Goal: Task Accomplishment & Management: Use online tool/utility

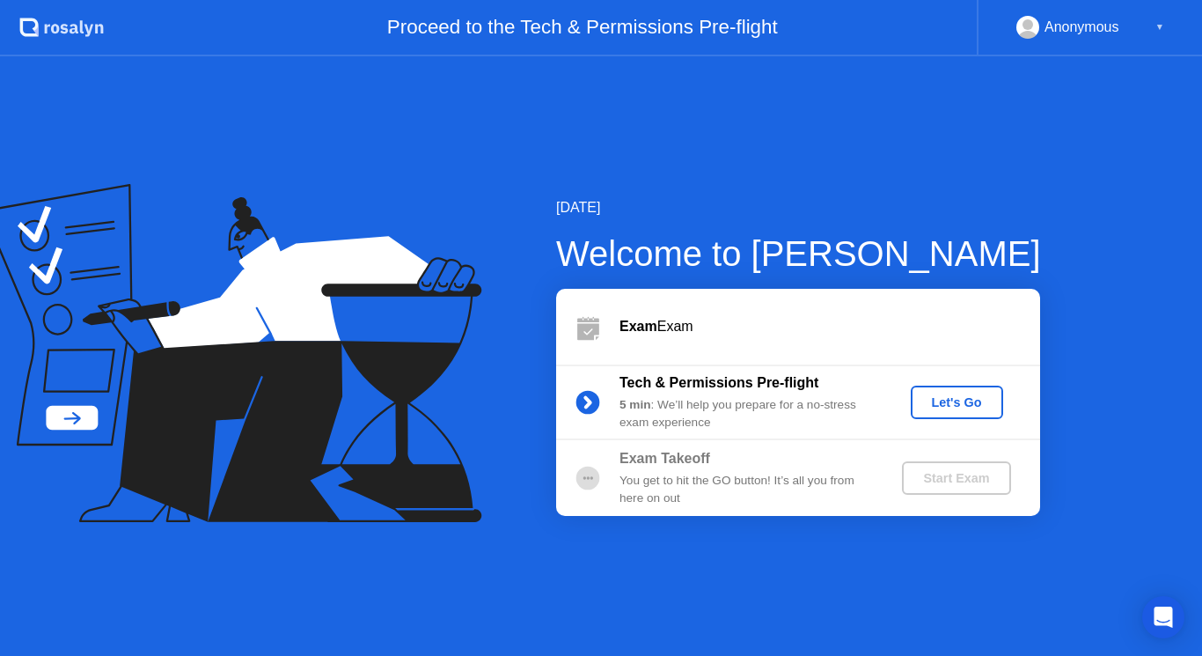
click at [604, 452] on div "Exam Takeoff You get to hit the GO button! It’s all you from here on out Start …" at bounding box center [798, 478] width 484 height 76
click at [924, 485] on div "Start Exam" at bounding box center [956, 478] width 94 height 14
click at [975, 396] on div "Let's Go" at bounding box center [957, 402] width 78 height 14
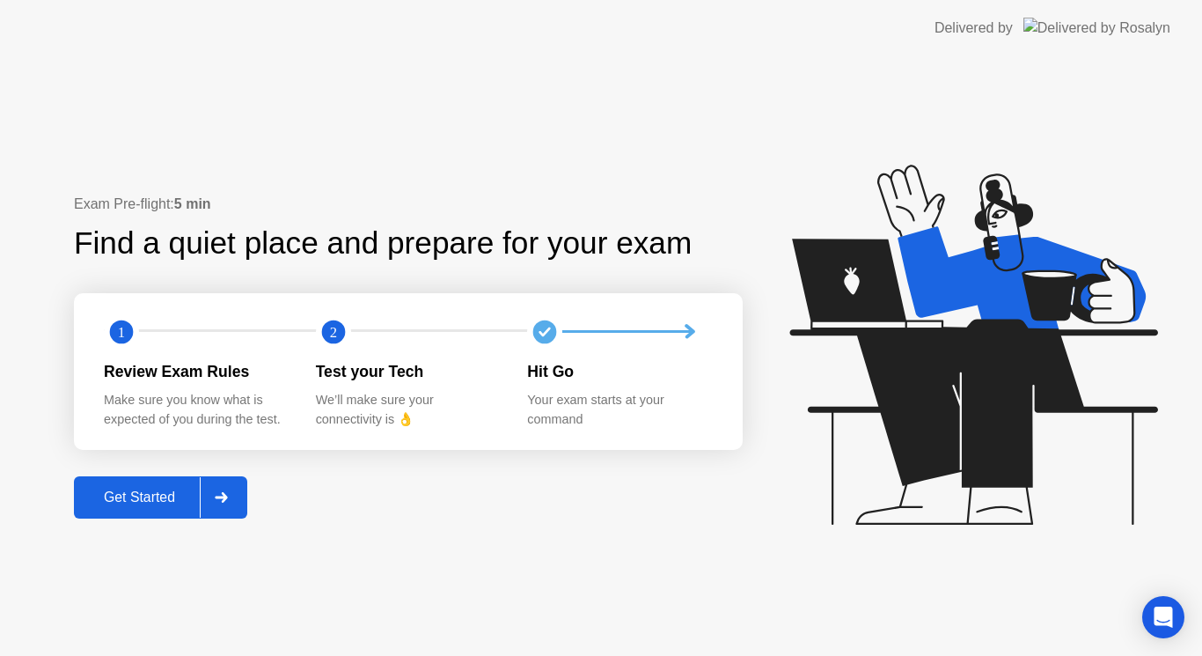
click at [131, 497] on div "Get Started" at bounding box center [139, 497] width 121 height 16
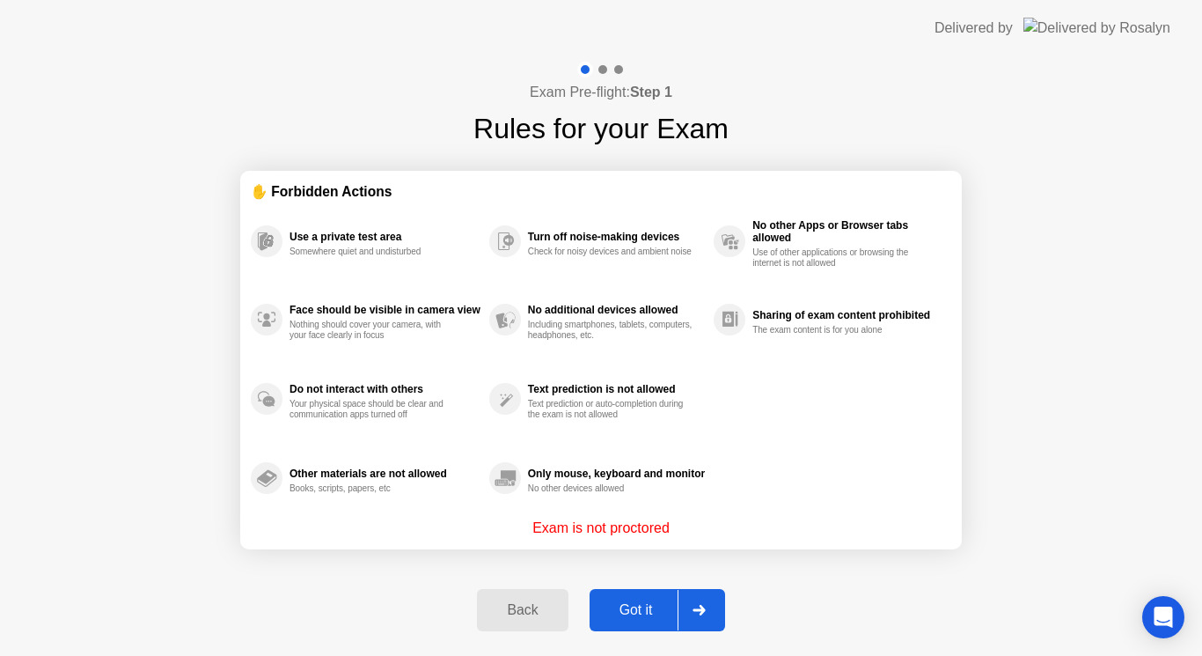
click at [654, 605] on div "Got it" at bounding box center [636, 610] width 83 height 16
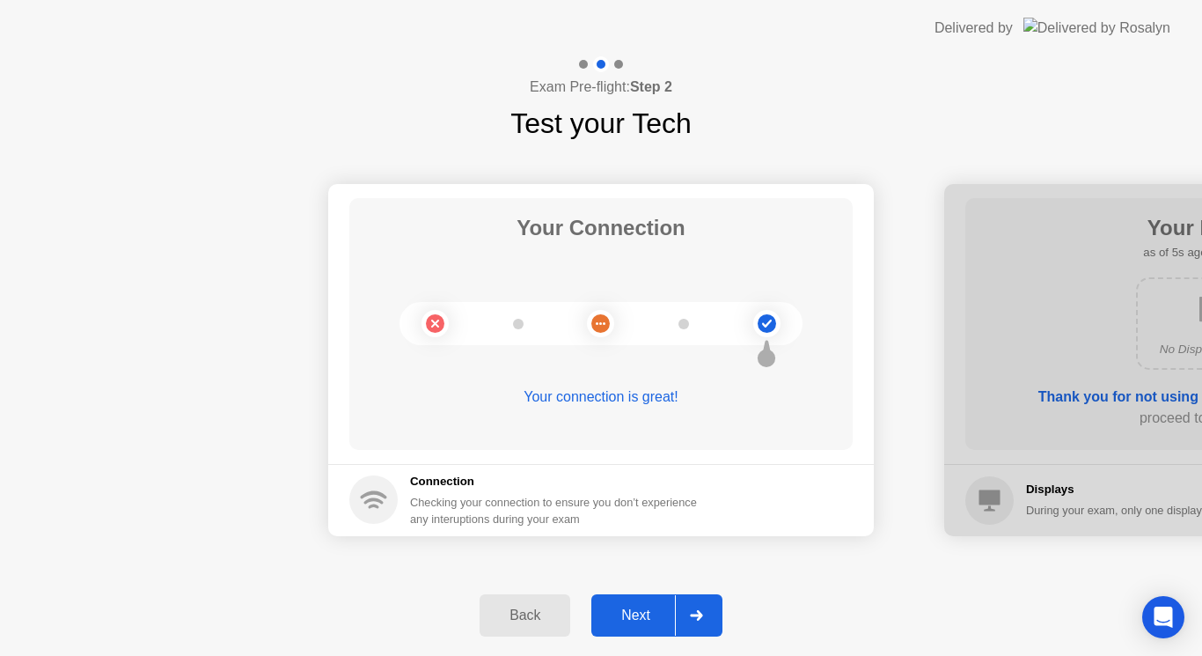
click at [636, 609] on div "Next" at bounding box center [636, 615] width 78 height 16
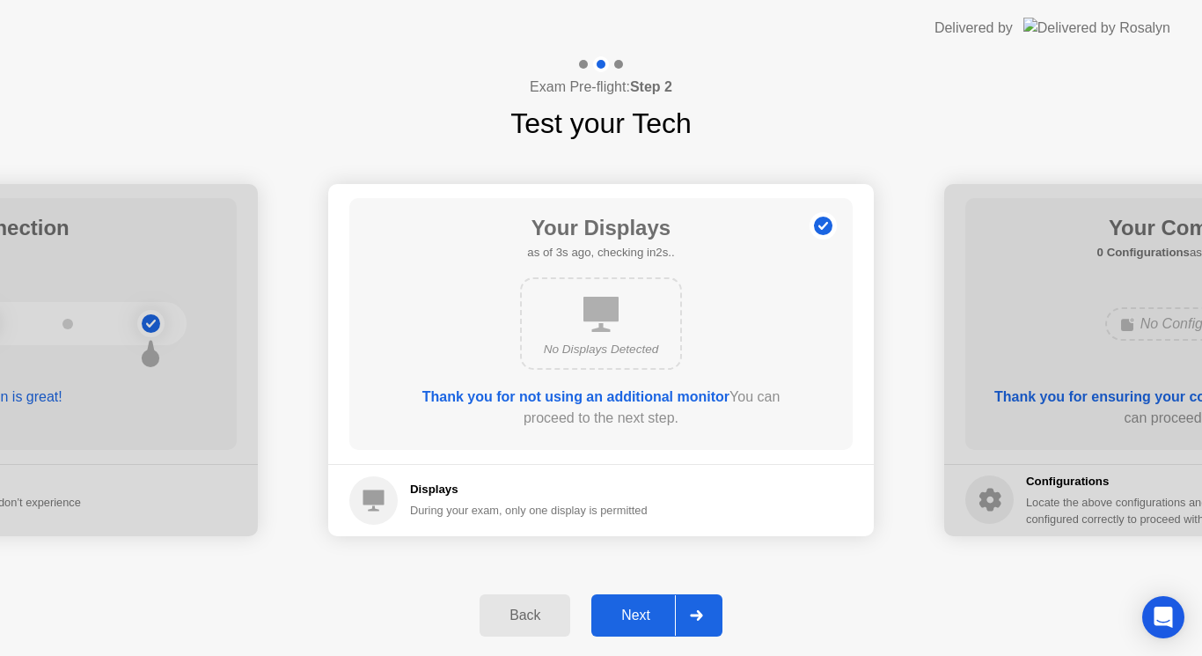
click at [641, 615] on div "Next" at bounding box center [636, 615] width 78 height 16
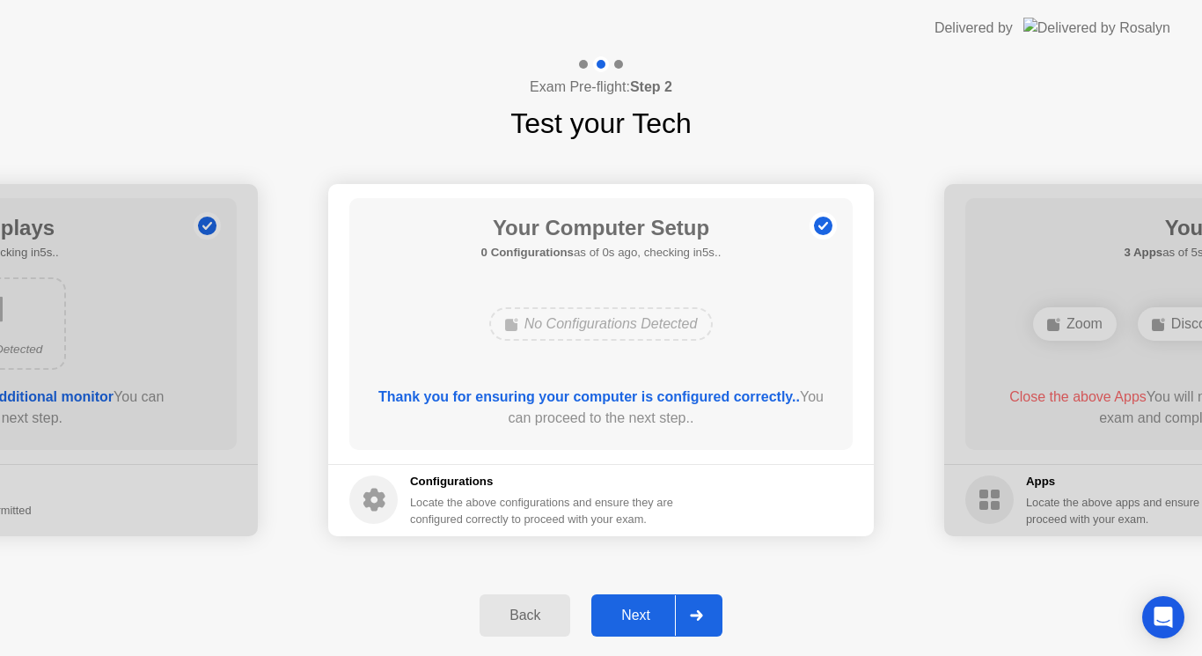
click at [646, 614] on div "Next" at bounding box center [636, 615] width 78 height 16
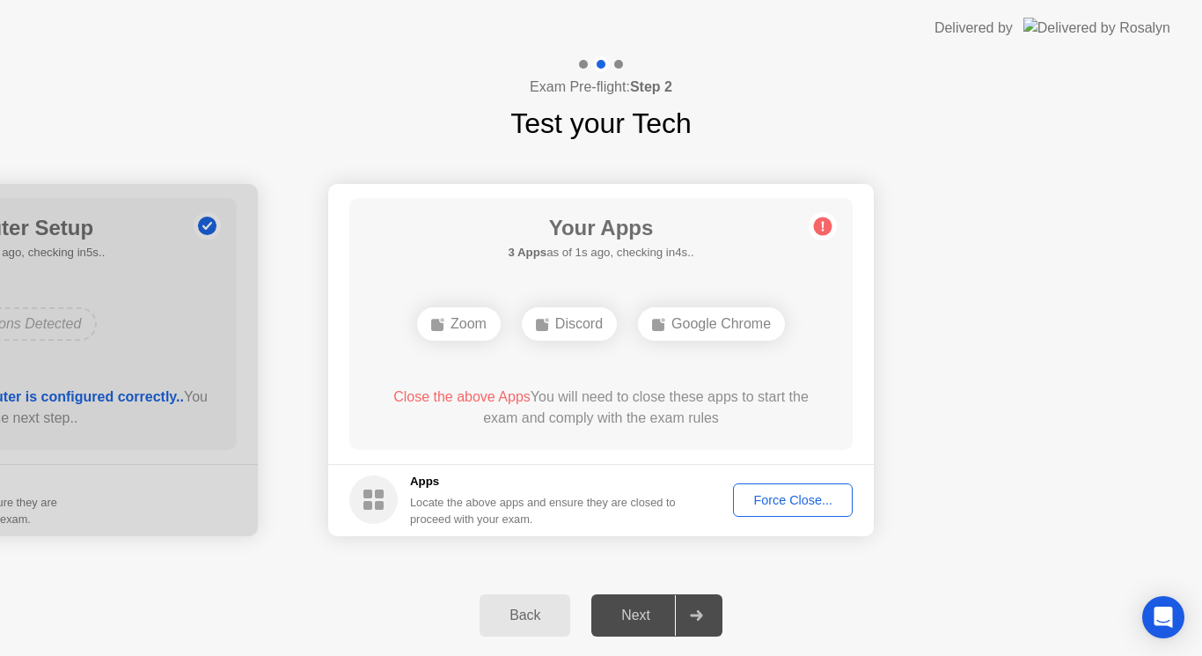
click at [798, 493] on div "Force Close..." at bounding box center [792, 500] width 107 height 14
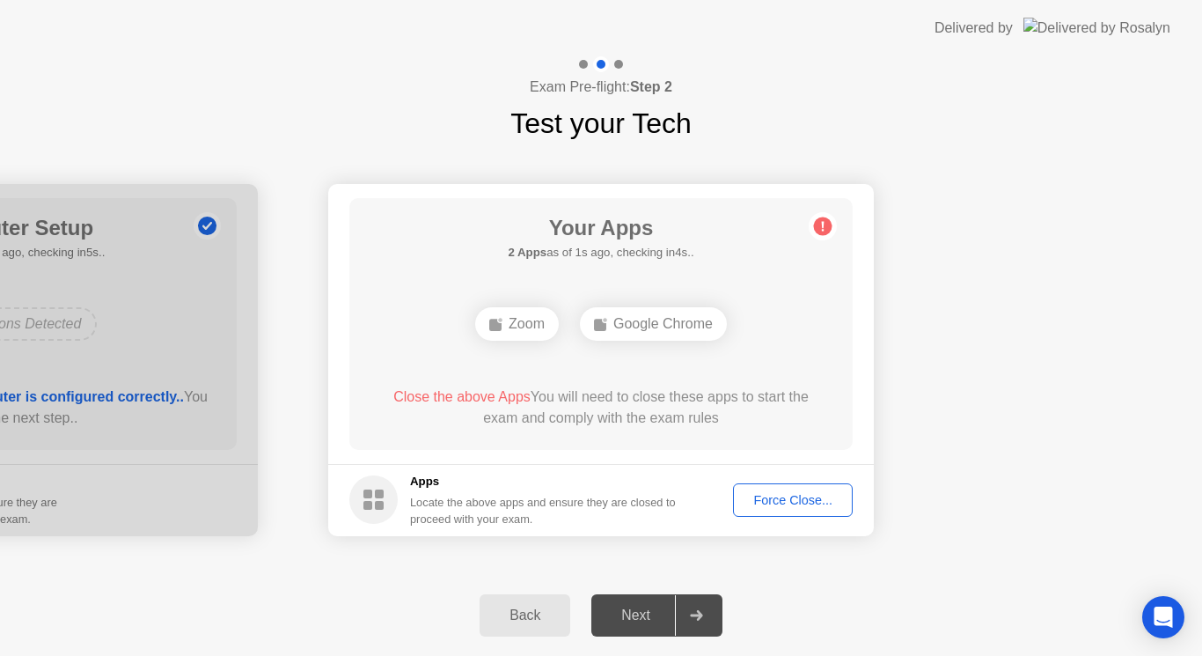
click at [790, 500] on div "Force Close..." at bounding box center [792, 500] width 107 height 14
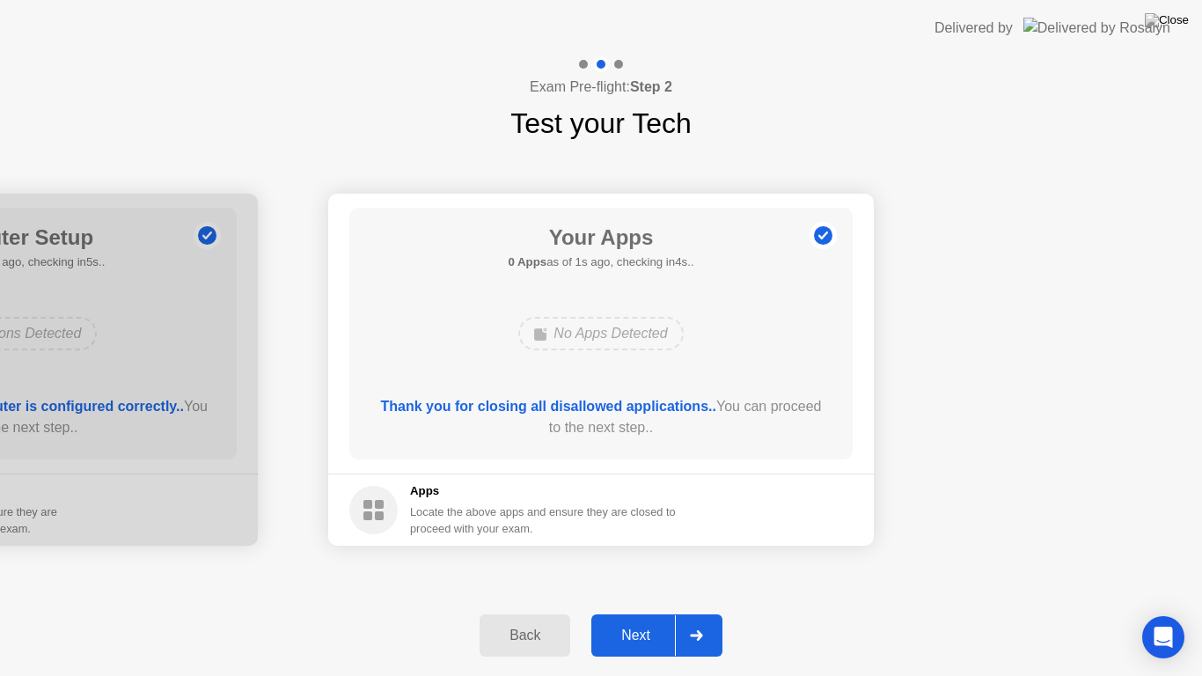
click at [689, 621] on div at bounding box center [696, 635] width 42 height 40
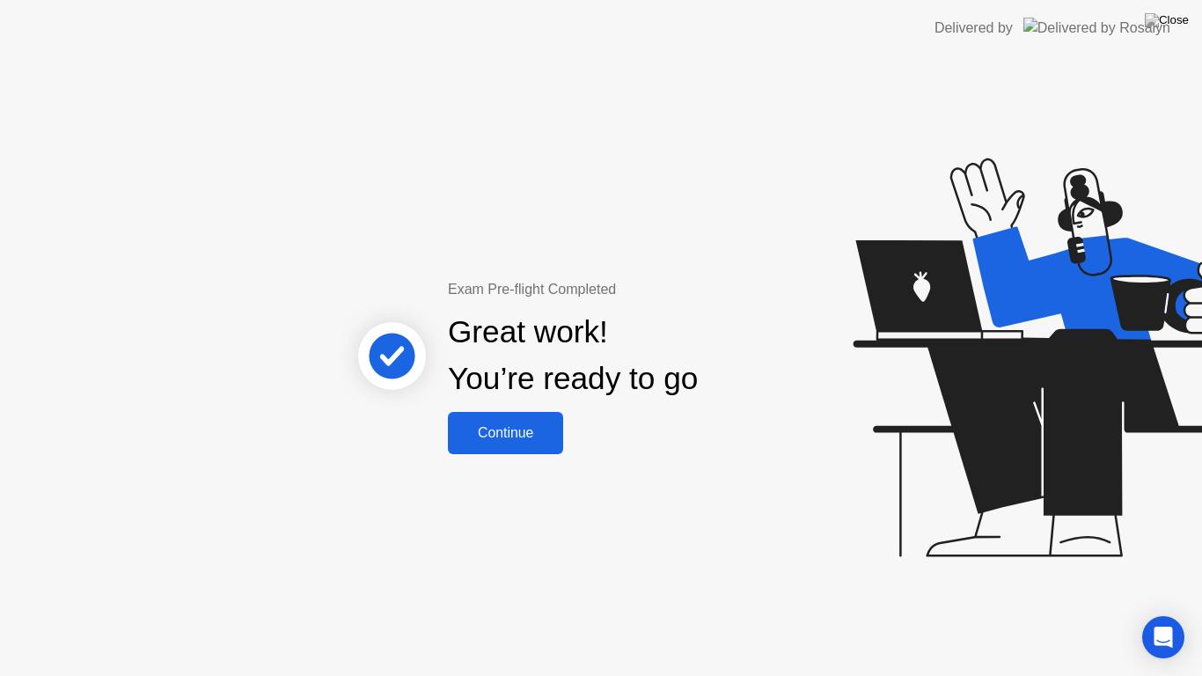
click at [528, 441] on div "Continue" at bounding box center [505, 433] width 105 height 16
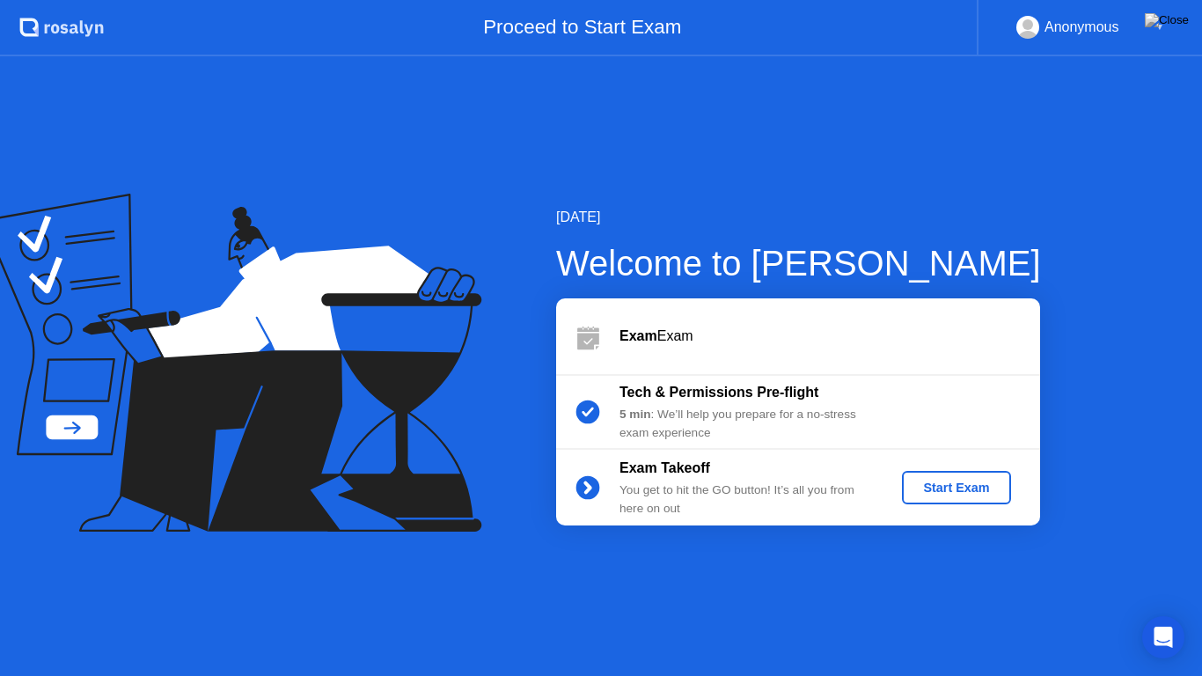
click at [950, 488] on div "Start Exam" at bounding box center [956, 488] width 94 height 14
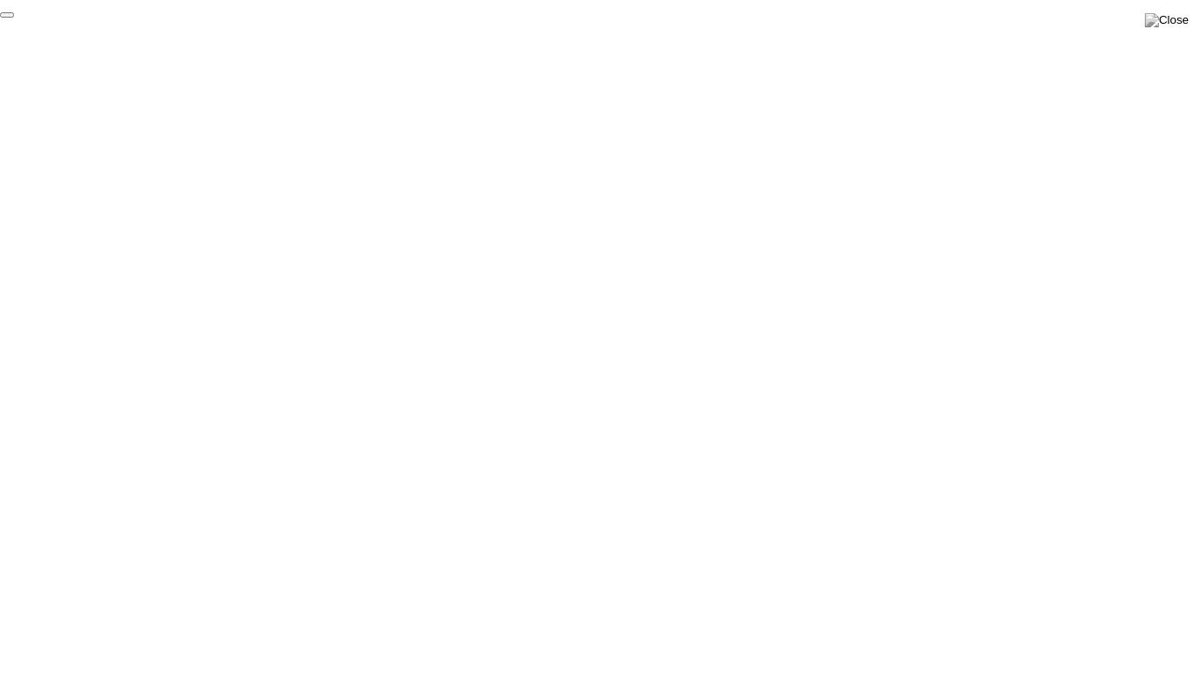
click div "End Proctoring Session"
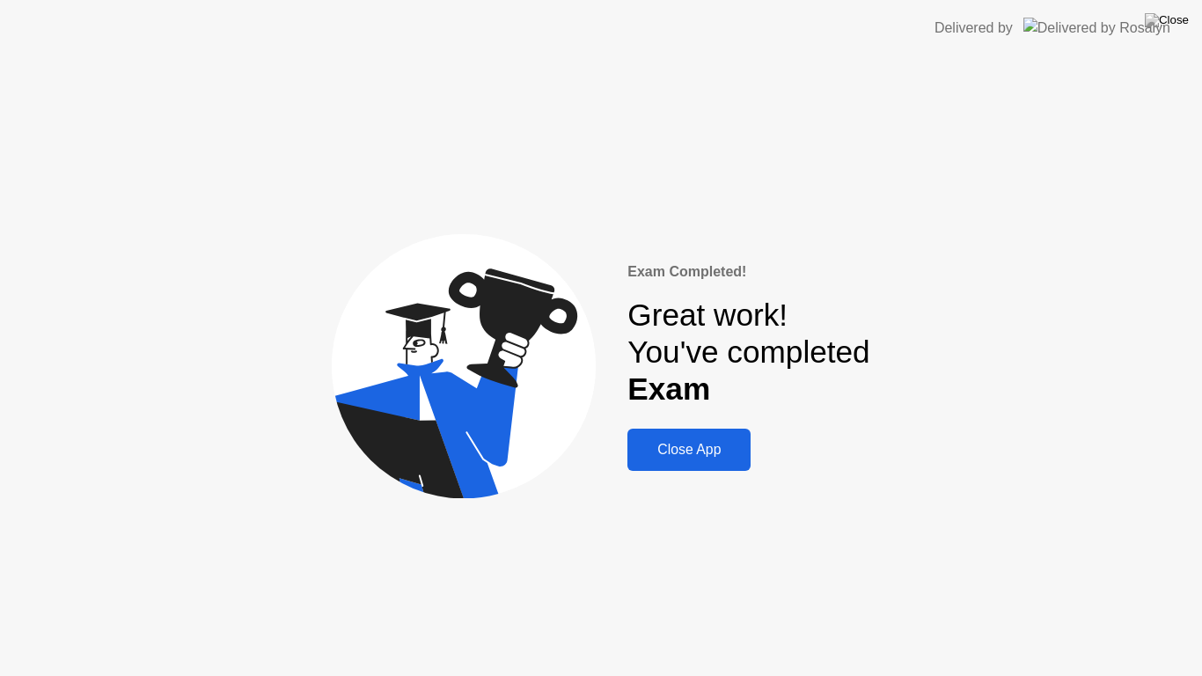
click at [684, 449] on div "Close App" at bounding box center [689, 450] width 113 height 16
